Goal: Check status: Check status

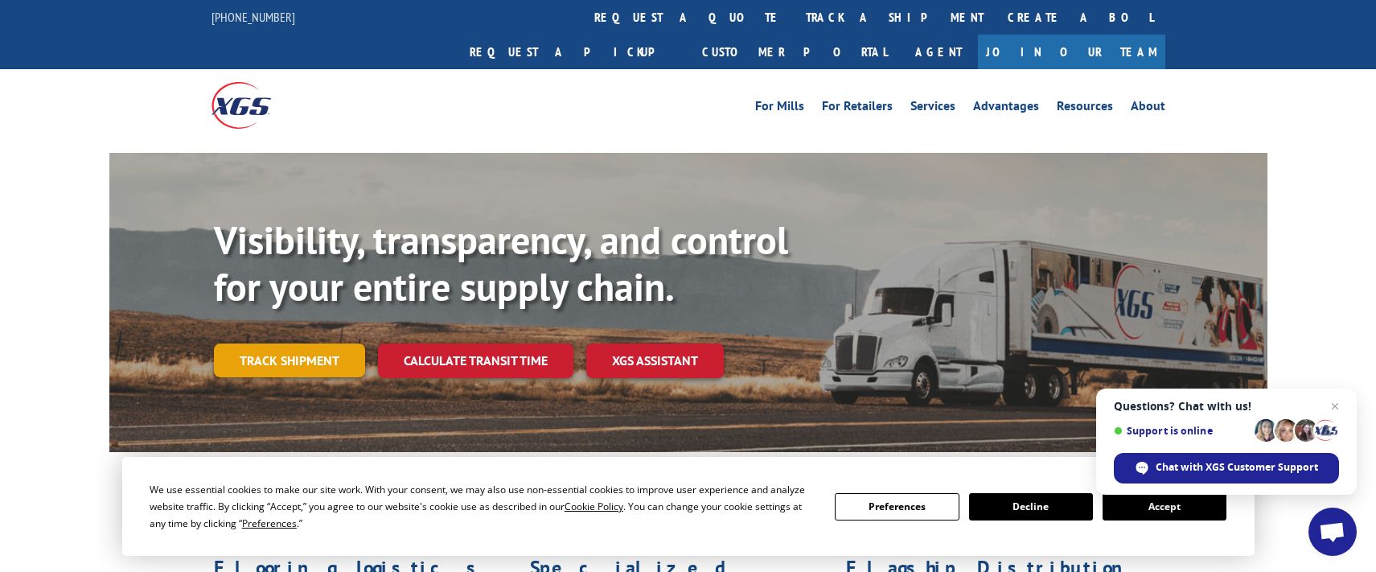
click at [293, 343] on link "Track shipment" at bounding box center [289, 360] width 151 height 34
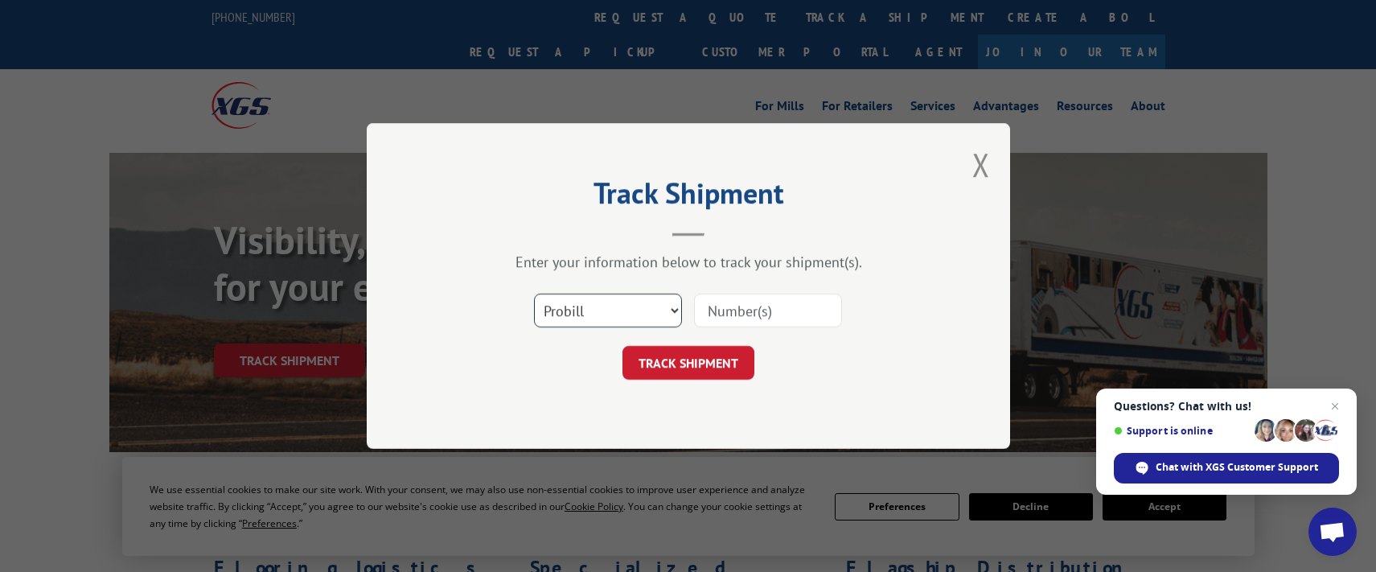
click at [678, 307] on select "Select category... Probill BOL PO" at bounding box center [608, 310] width 148 height 34
select select "bol"
click at [534, 293] on select "Select category... Probill BOL PO" at bounding box center [608, 310] width 148 height 34
drag, startPoint x: 733, startPoint y: 303, endPoint x: 719, endPoint y: 305, distance: 14.6
click at [733, 304] on input at bounding box center [768, 310] width 148 height 34
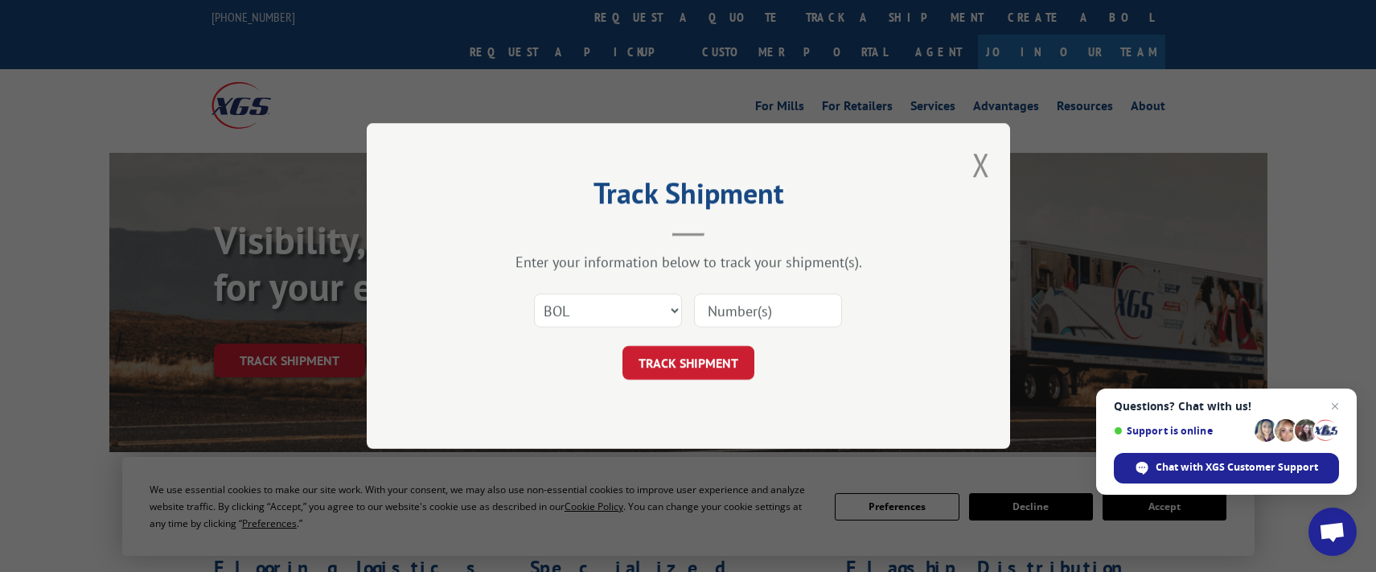
paste input "6100052722"
type input "6100052722"
click at [694, 371] on button "TRACK SHIPMENT" at bounding box center [688, 363] width 132 height 34
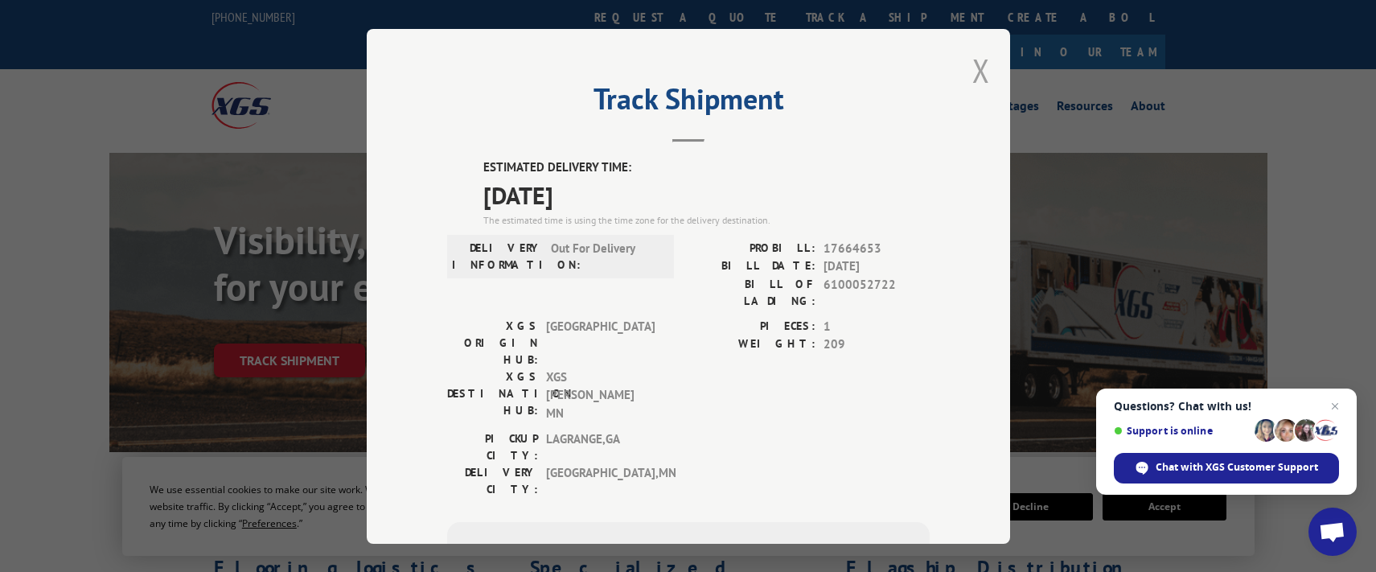
click at [973, 63] on button "Close modal" at bounding box center [981, 70] width 18 height 43
